Goal: Task Accomplishment & Management: Manage account settings

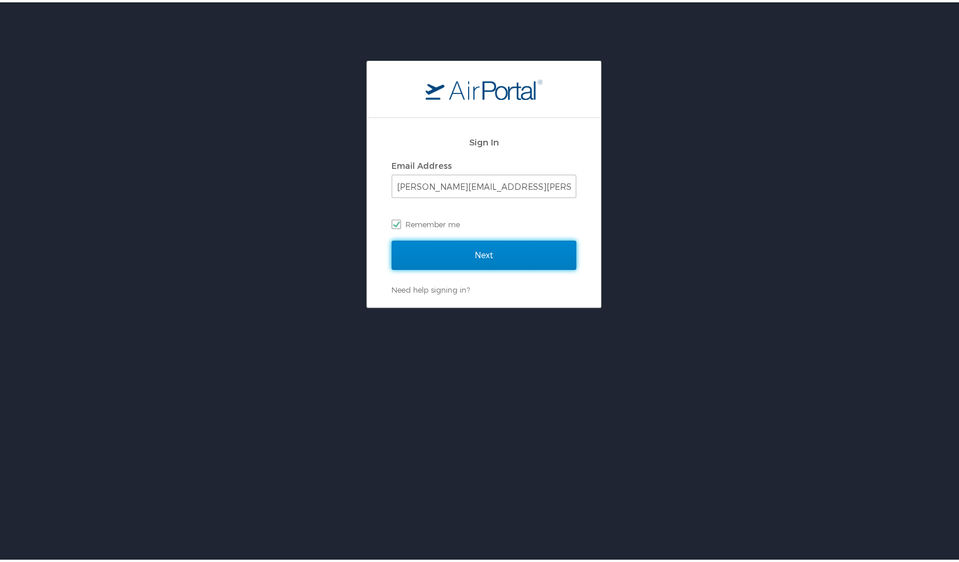
click at [477, 252] on input "Next" at bounding box center [484, 252] width 185 height 29
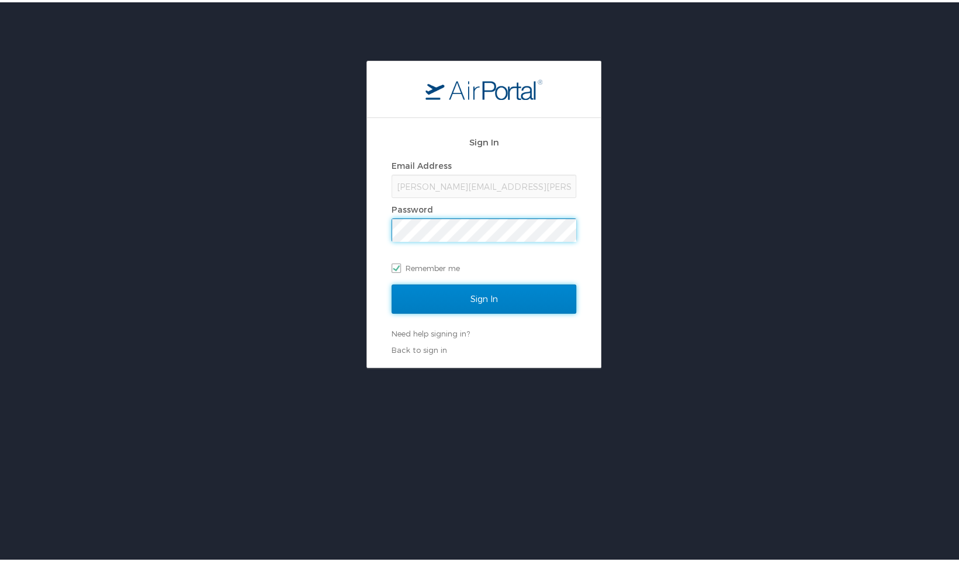
click at [478, 298] on input "Sign In" at bounding box center [484, 296] width 185 height 29
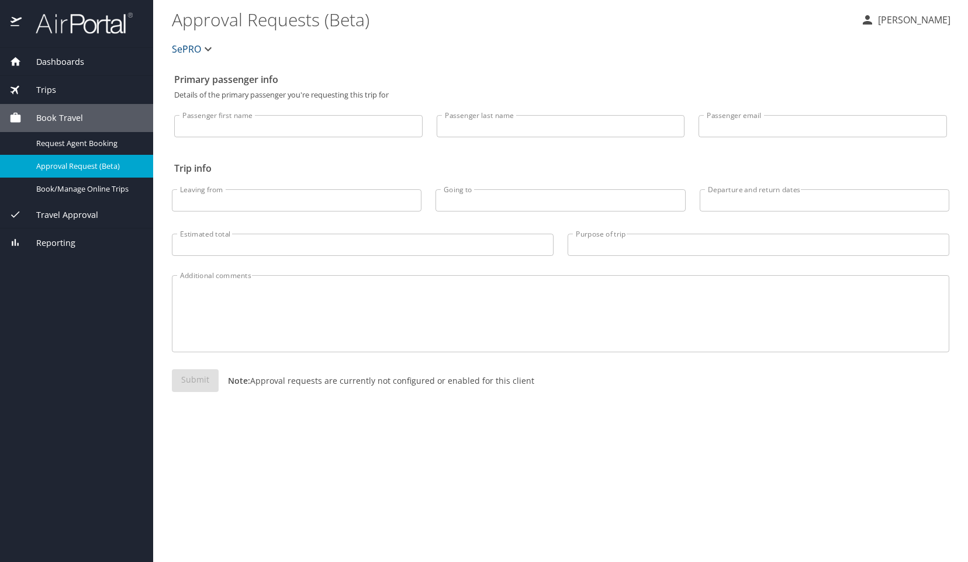
click at [45, 86] on span "Trips" at bounding box center [39, 90] width 34 height 13
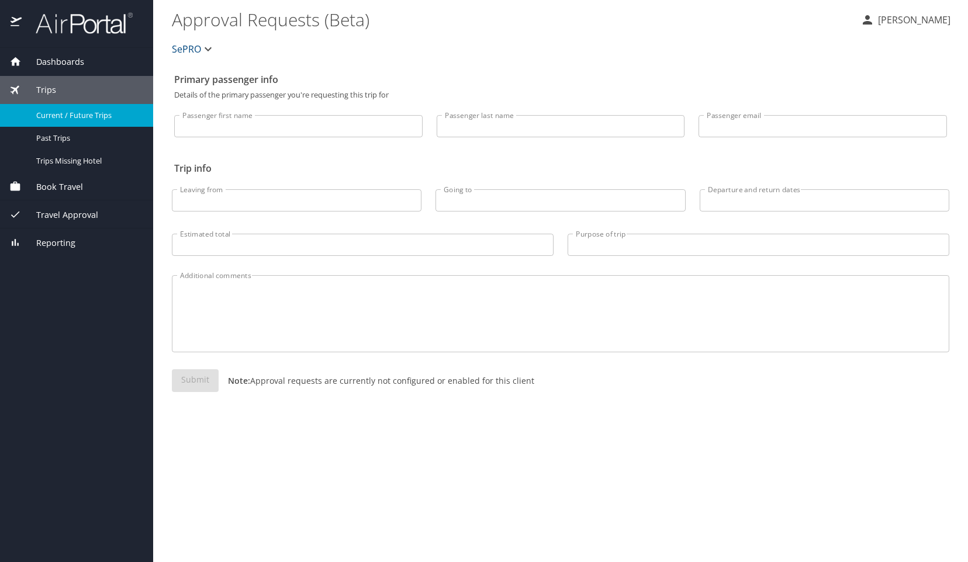
click at [49, 114] on span "Current / Future Trips" at bounding box center [87, 115] width 103 height 11
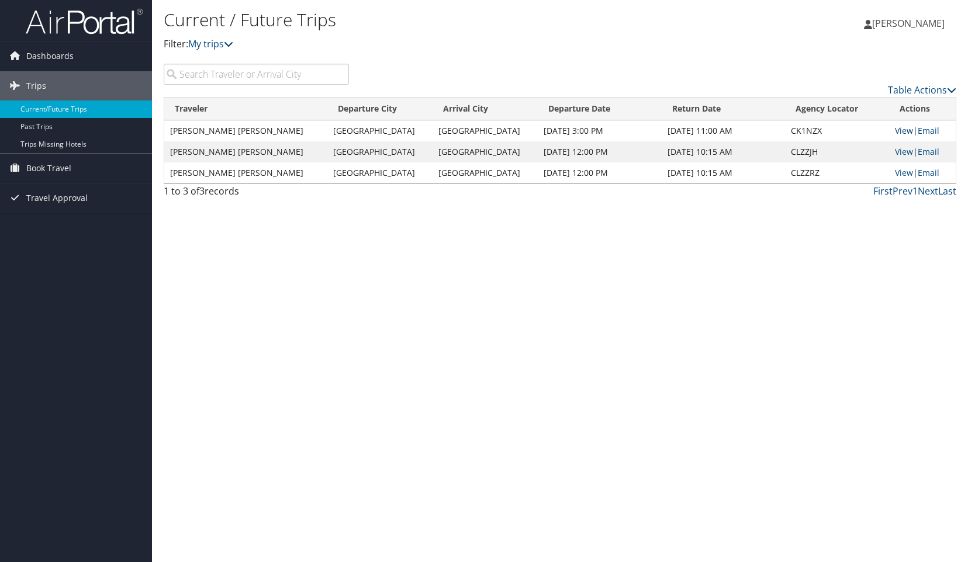
click at [900, 126] on link "View" at bounding box center [904, 130] width 18 height 11
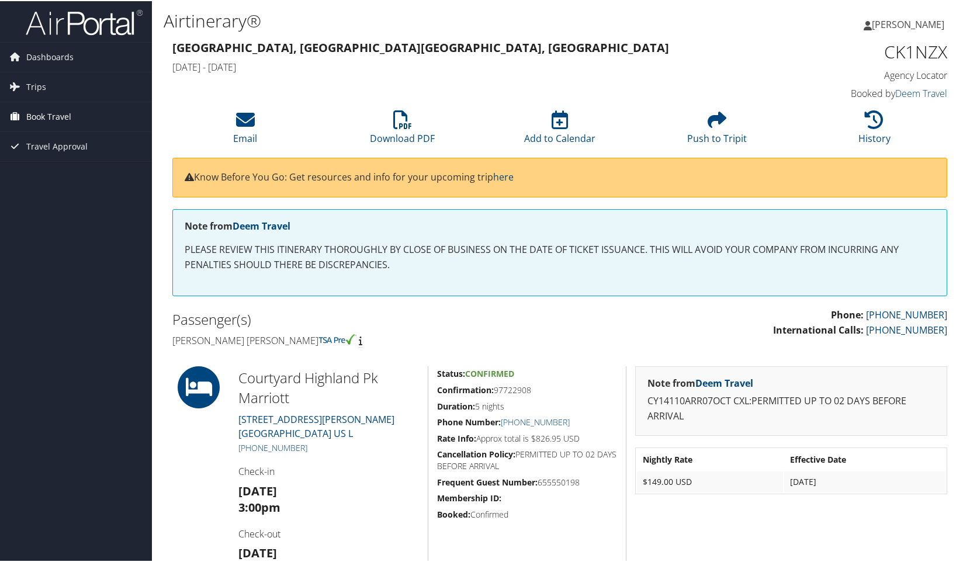
click at [36, 110] on span "Book Travel" at bounding box center [48, 115] width 45 height 29
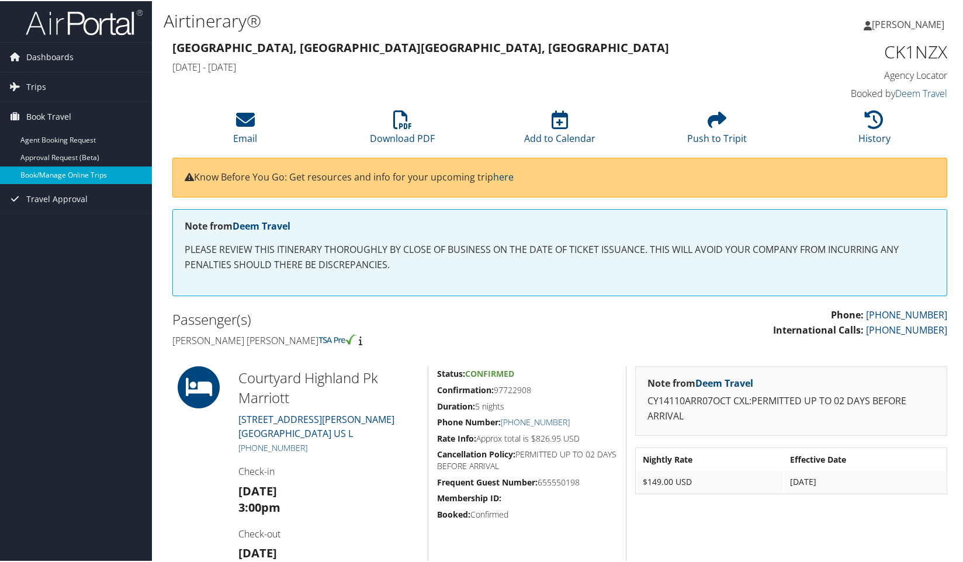
click at [40, 171] on link "Book/Manage Online Trips" at bounding box center [76, 174] width 152 height 18
click at [32, 169] on link "Book/Manage Online Trips" at bounding box center [76, 174] width 152 height 18
click at [27, 170] on link "Book/Manage Online Trips" at bounding box center [76, 174] width 152 height 18
click at [37, 170] on link "Book/Manage Online Trips" at bounding box center [76, 174] width 152 height 18
